Goal: Check status: Check status

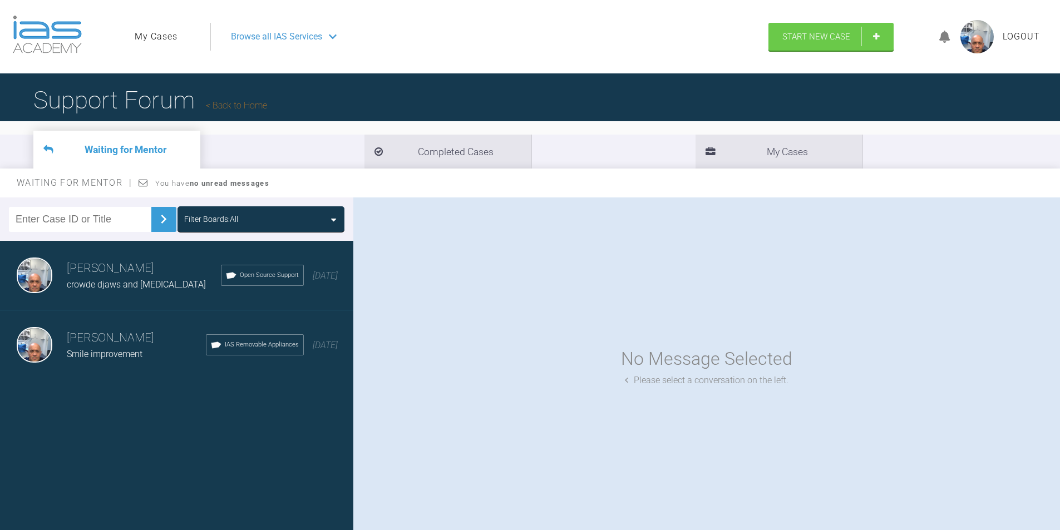
click at [120, 277] on h3 "[PERSON_NAME]" at bounding box center [144, 268] width 154 height 19
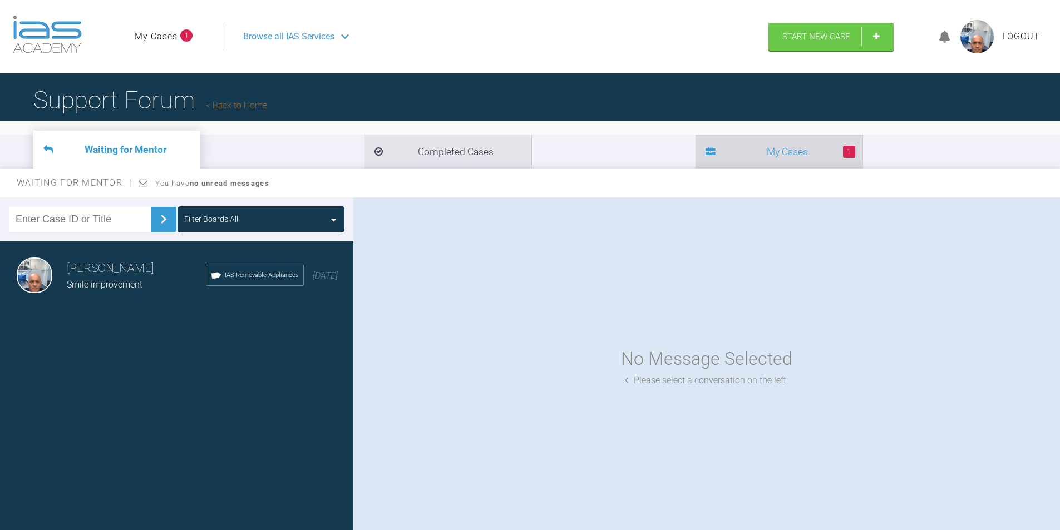
click at [696, 151] on li "1 My Cases" at bounding box center [779, 152] width 167 height 34
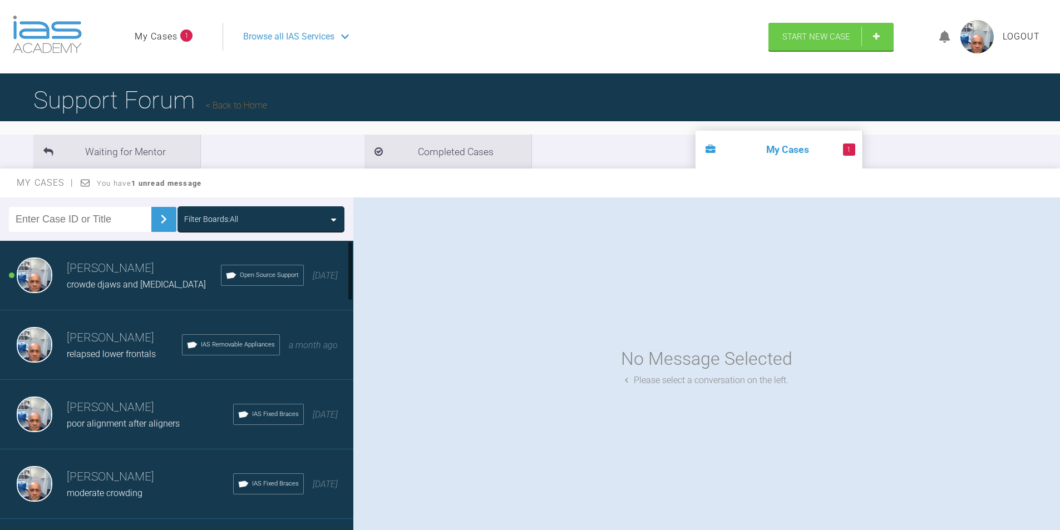
click at [81, 273] on h3 "[PERSON_NAME]" at bounding box center [144, 268] width 154 height 19
